Goal: Find specific fact: Find specific fact

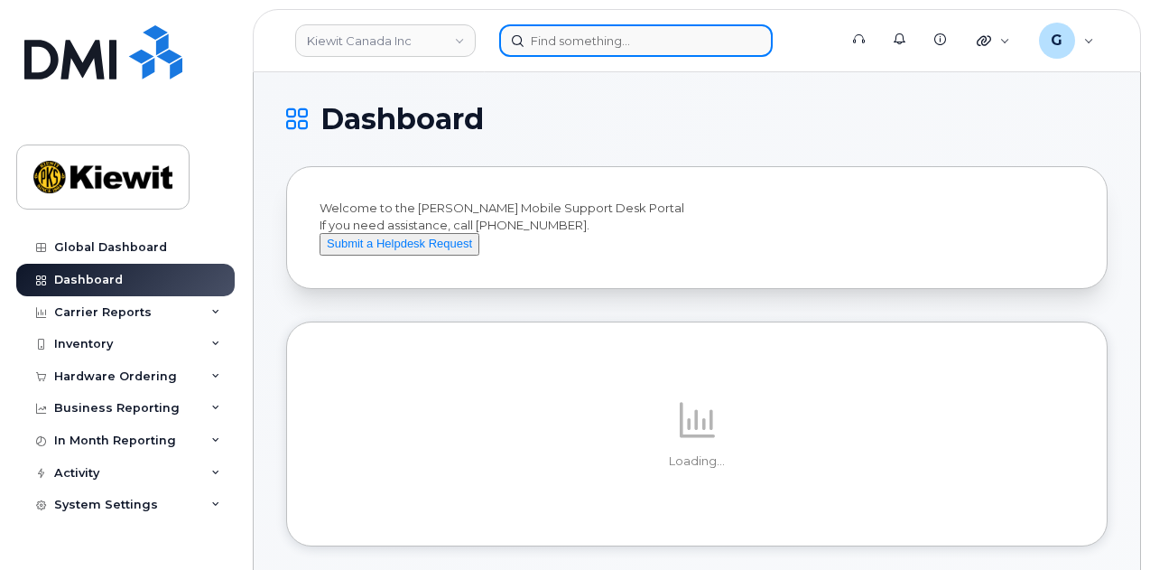
click at [591, 48] on input at bounding box center [636, 40] width 274 height 33
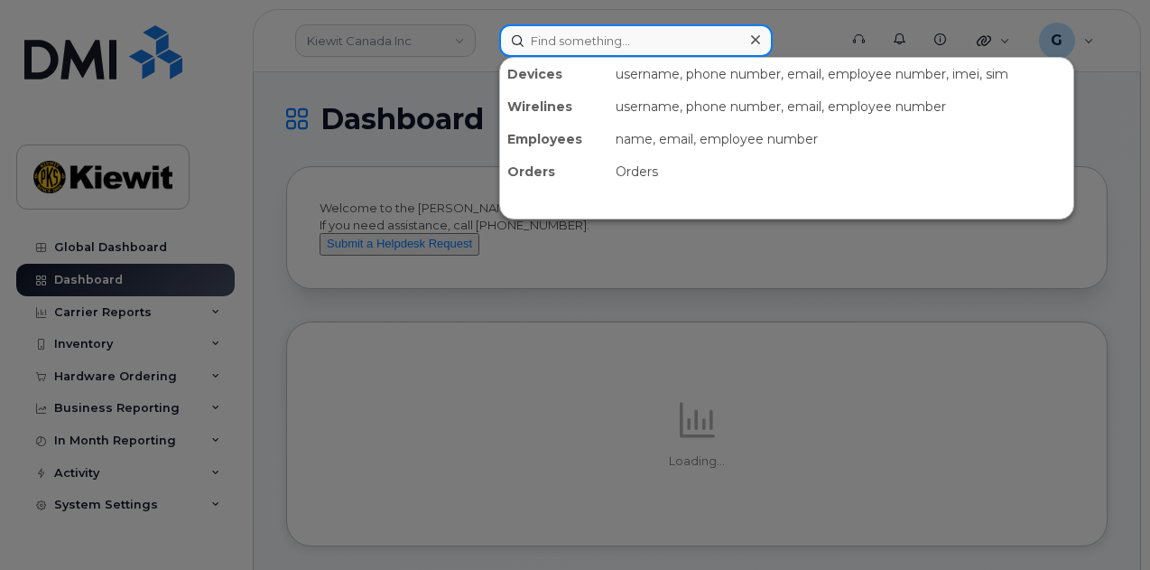
paste input "550756"
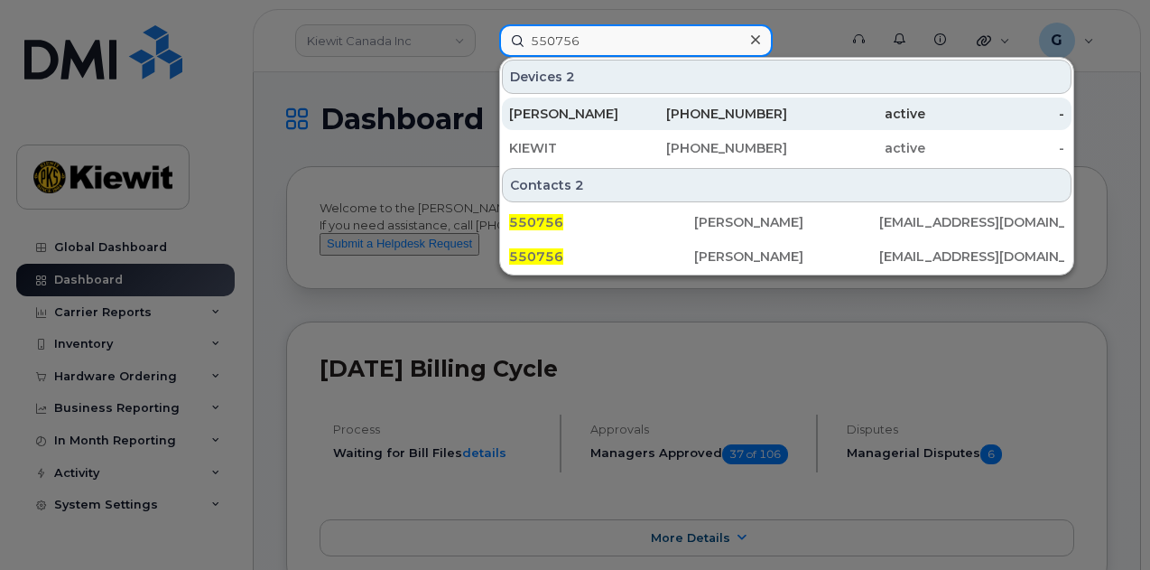
type input "550756"
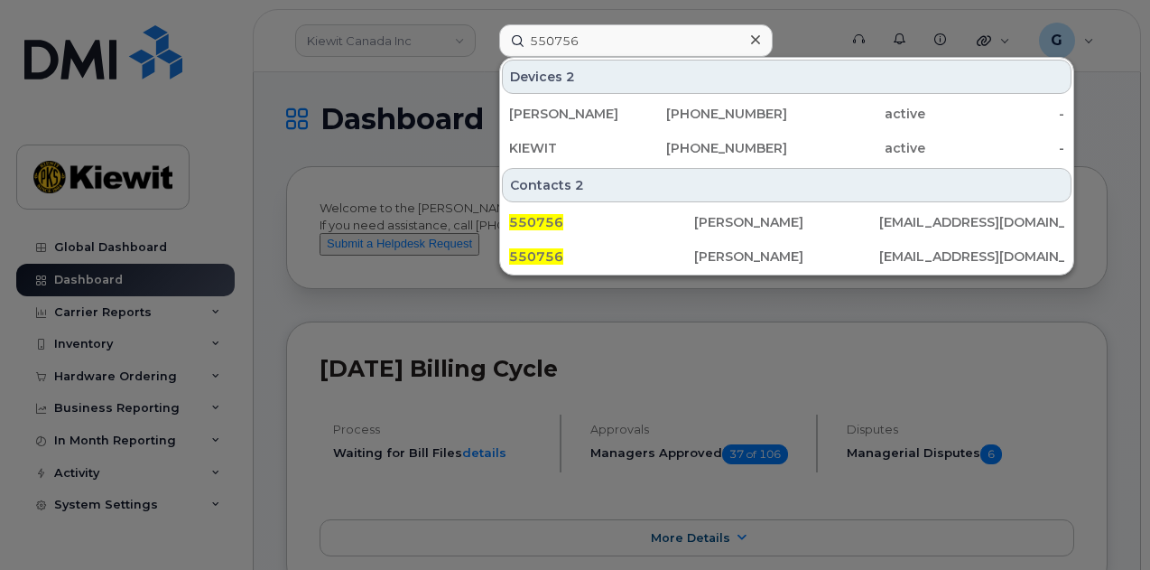
drag, startPoint x: 625, startPoint y: 109, endPoint x: 701, endPoint y: 48, distance: 97.6
click at [625, 109] on div "Gideon Van Bogelen" at bounding box center [578, 114] width 139 height 18
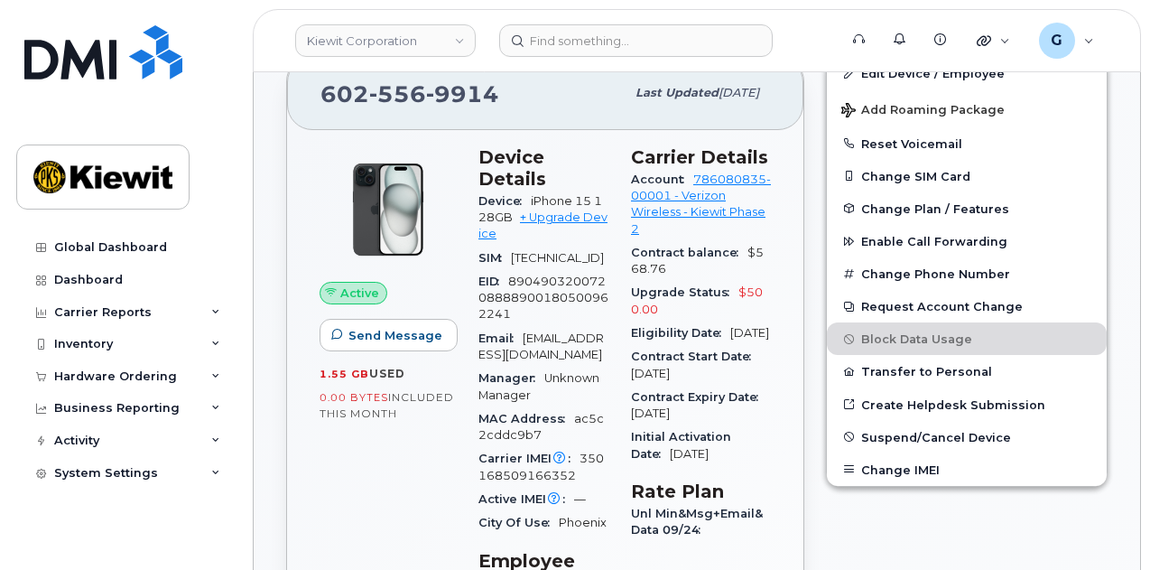
scroll to position [361, 0]
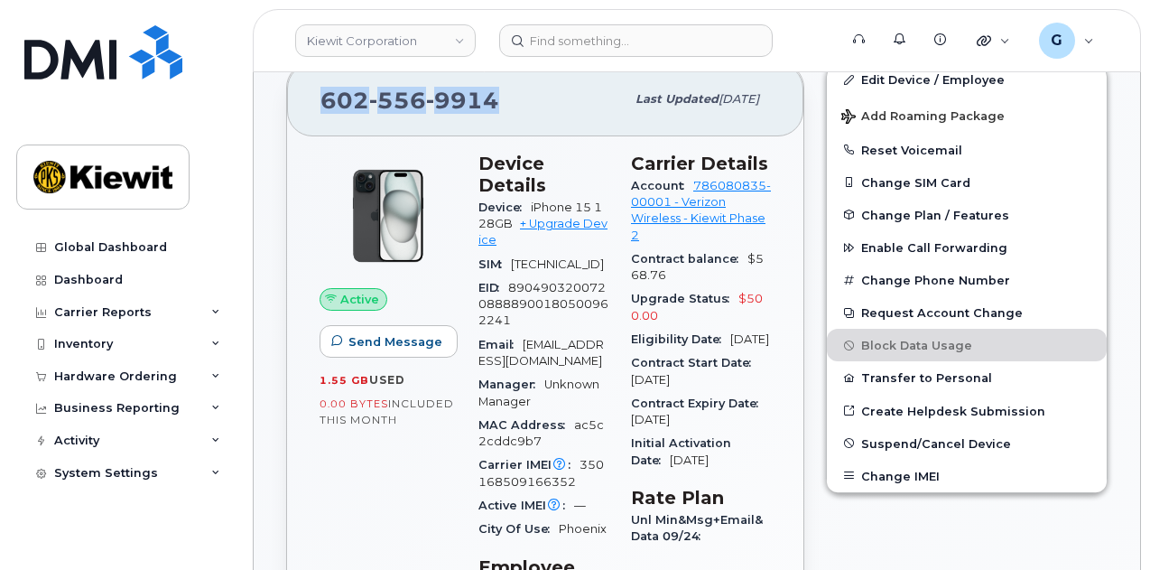
drag, startPoint x: 513, startPoint y: 104, endPoint x: 321, endPoint y: 102, distance: 191.4
click at [321, 102] on div "602 556 9914" at bounding box center [473, 99] width 304 height 38
copy span "602 556 9914"
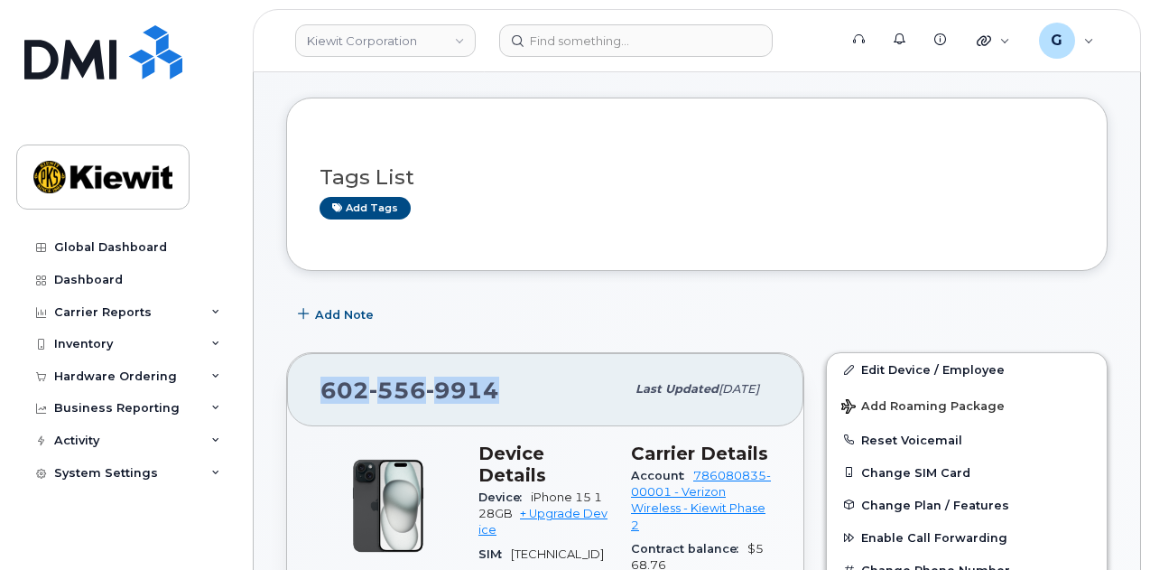
scroll to position [0, 0]
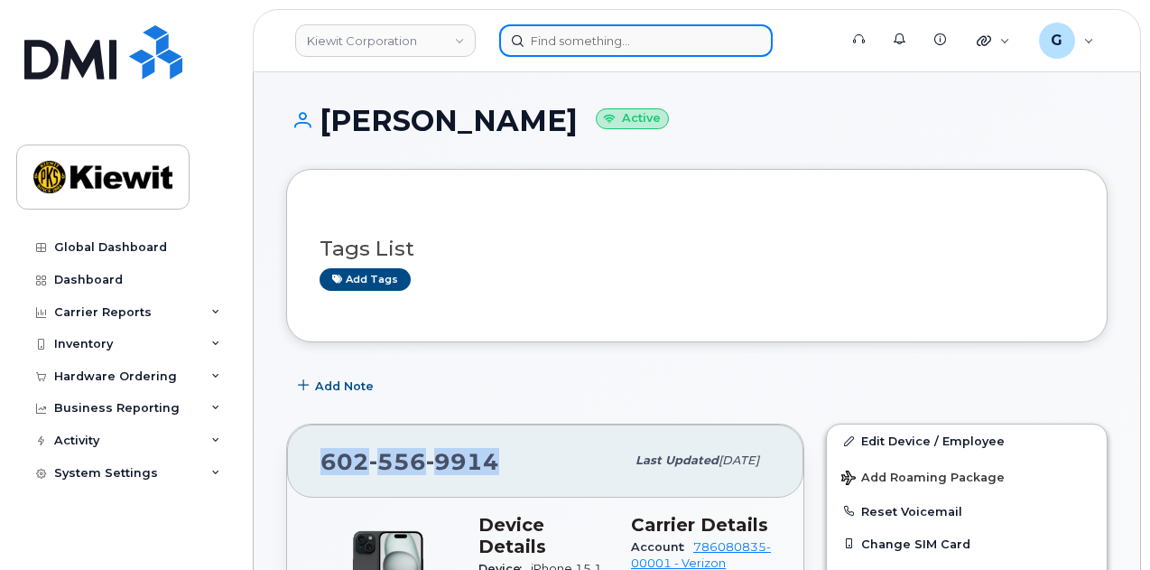
click at [591, 24] on input at bounding box center [636, 40] width 274 height 33
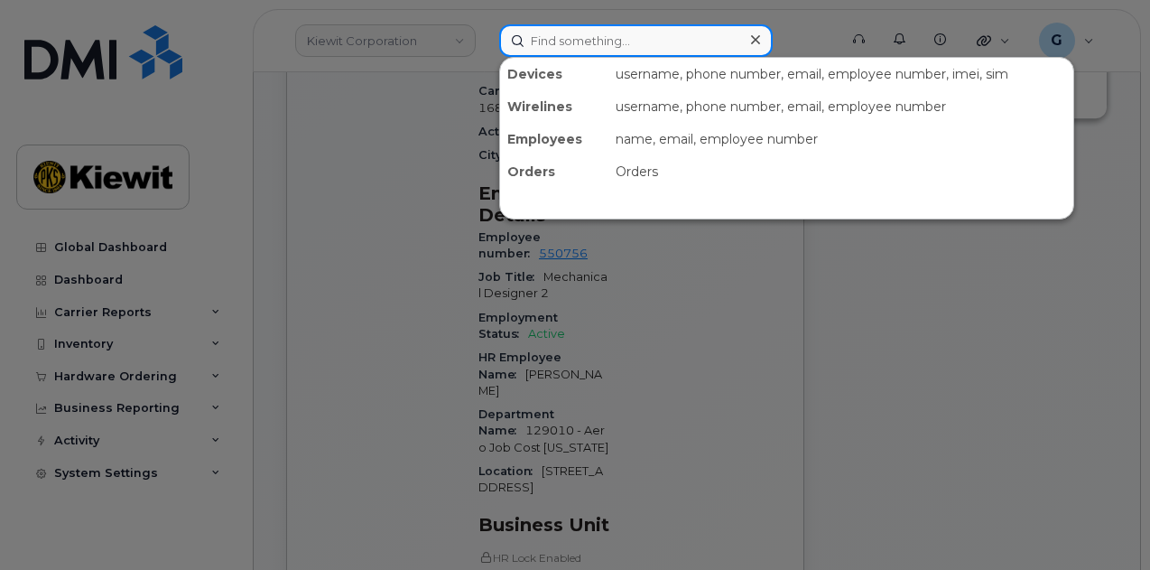
scroll to position [813, 0]
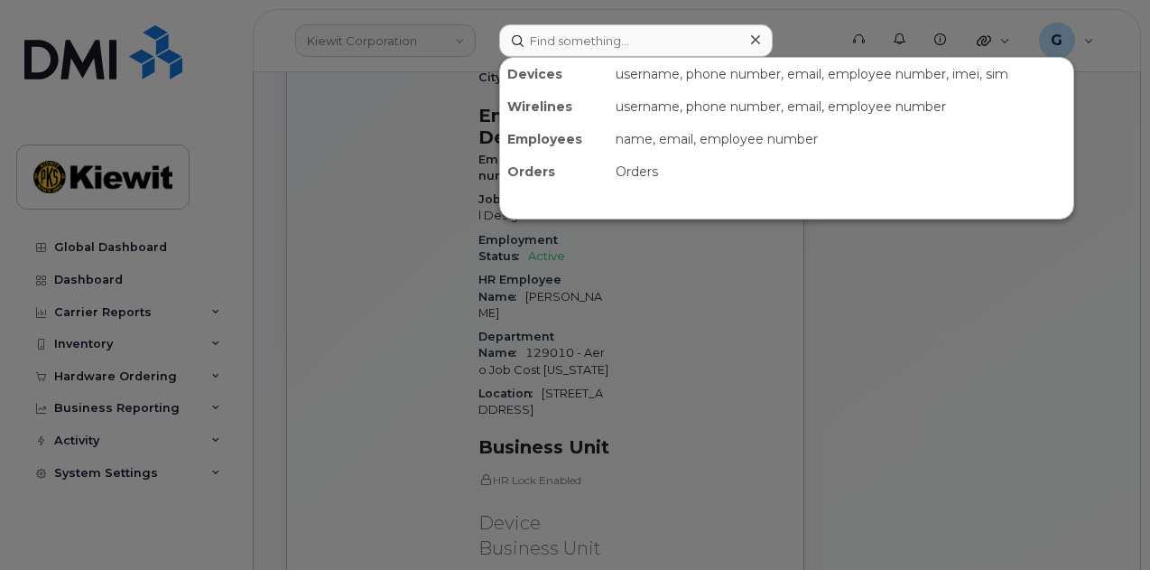
click at [649, 353] on div at bounding box center [575, 285] width 1150 height 570
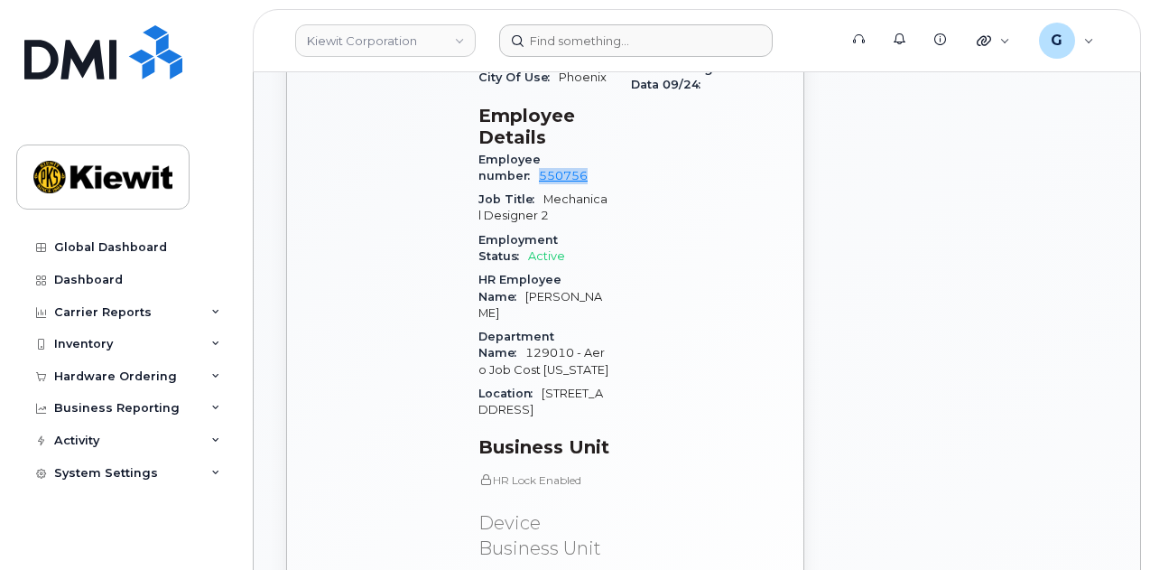
drag, startPoint x: 531, startPoint y: 190, endPoint x: 603, endPoint y: 173, distance: 74.2
click at [603, 173] on div "Employee number 550756" at bounding box center [543, 168] width 131 height 41
copy link "550756"
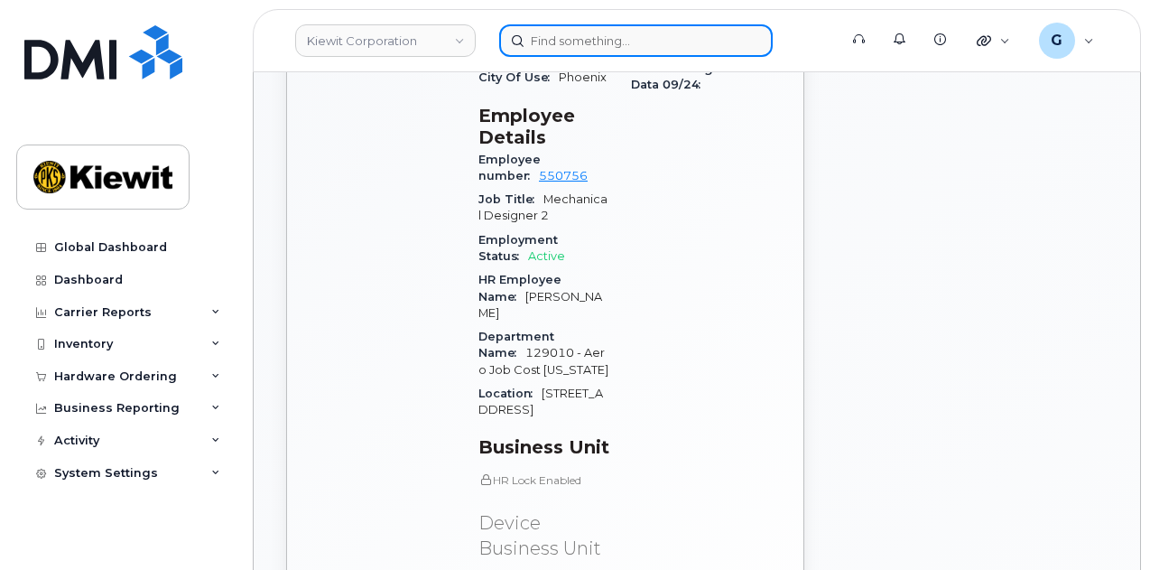
click at [527, 35] on input at bounding box center [636, 40] width 274 height 33
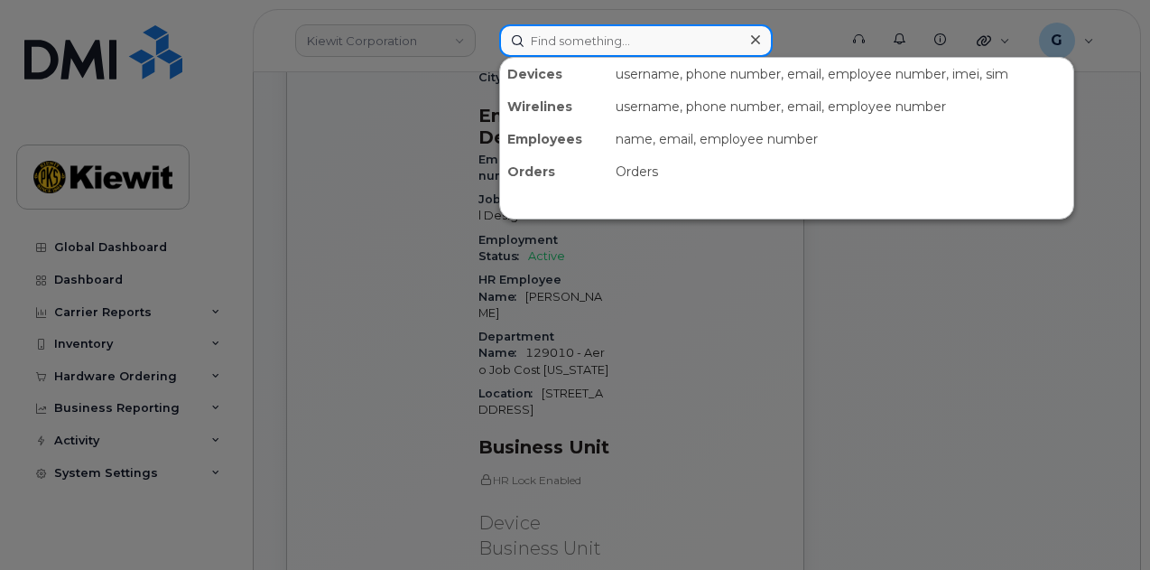
paste input "550756"
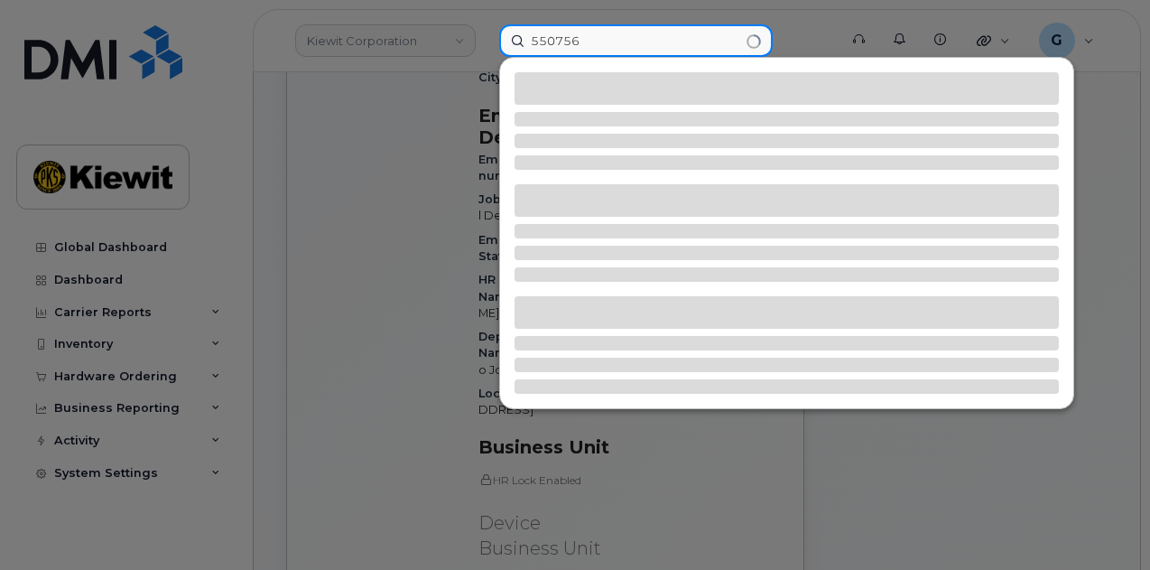
type input "550756"
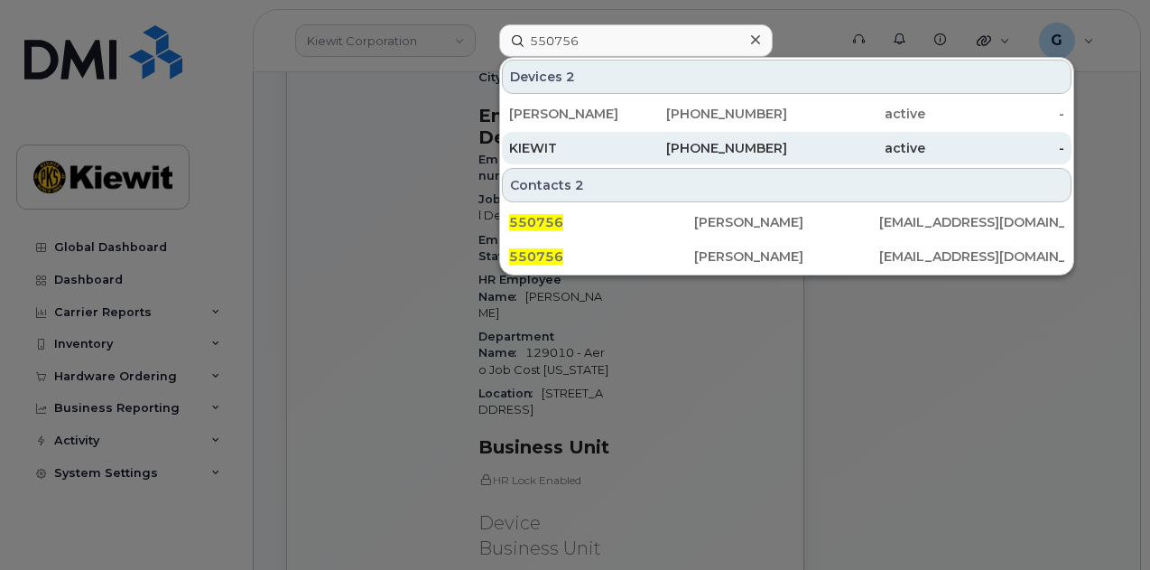
click at [604, 145] on div "KIEWIT" at bounding box center [578, 148] width 139 height 18
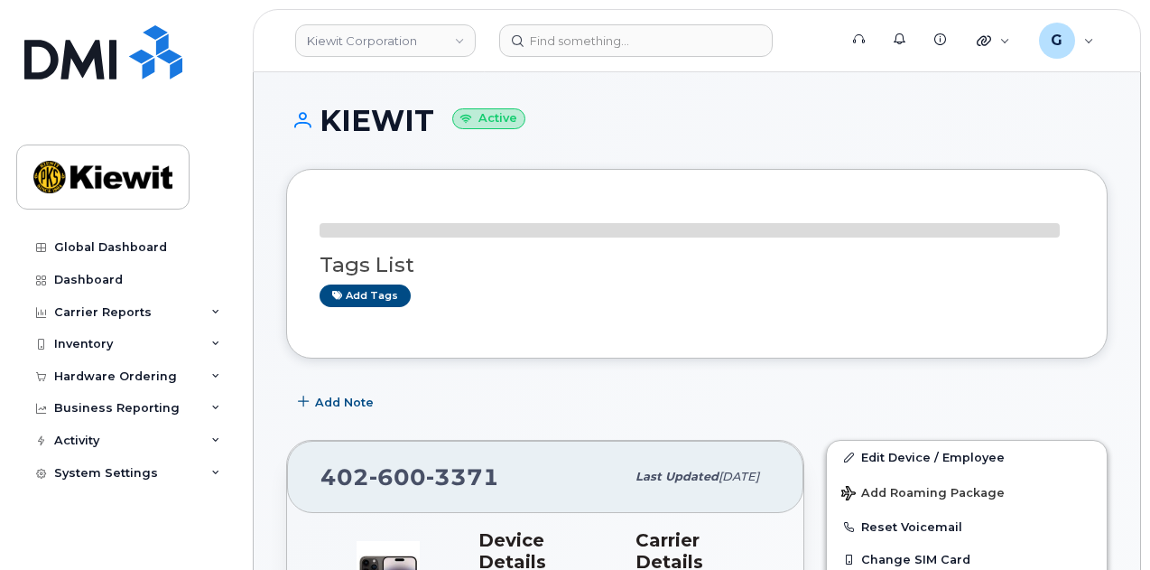
click at [635, 246] on div "Tags List Add tags" at bounding box center [697, 272] width 755 height 70
